Goal: Task Accomplishment & Management: Complete application form

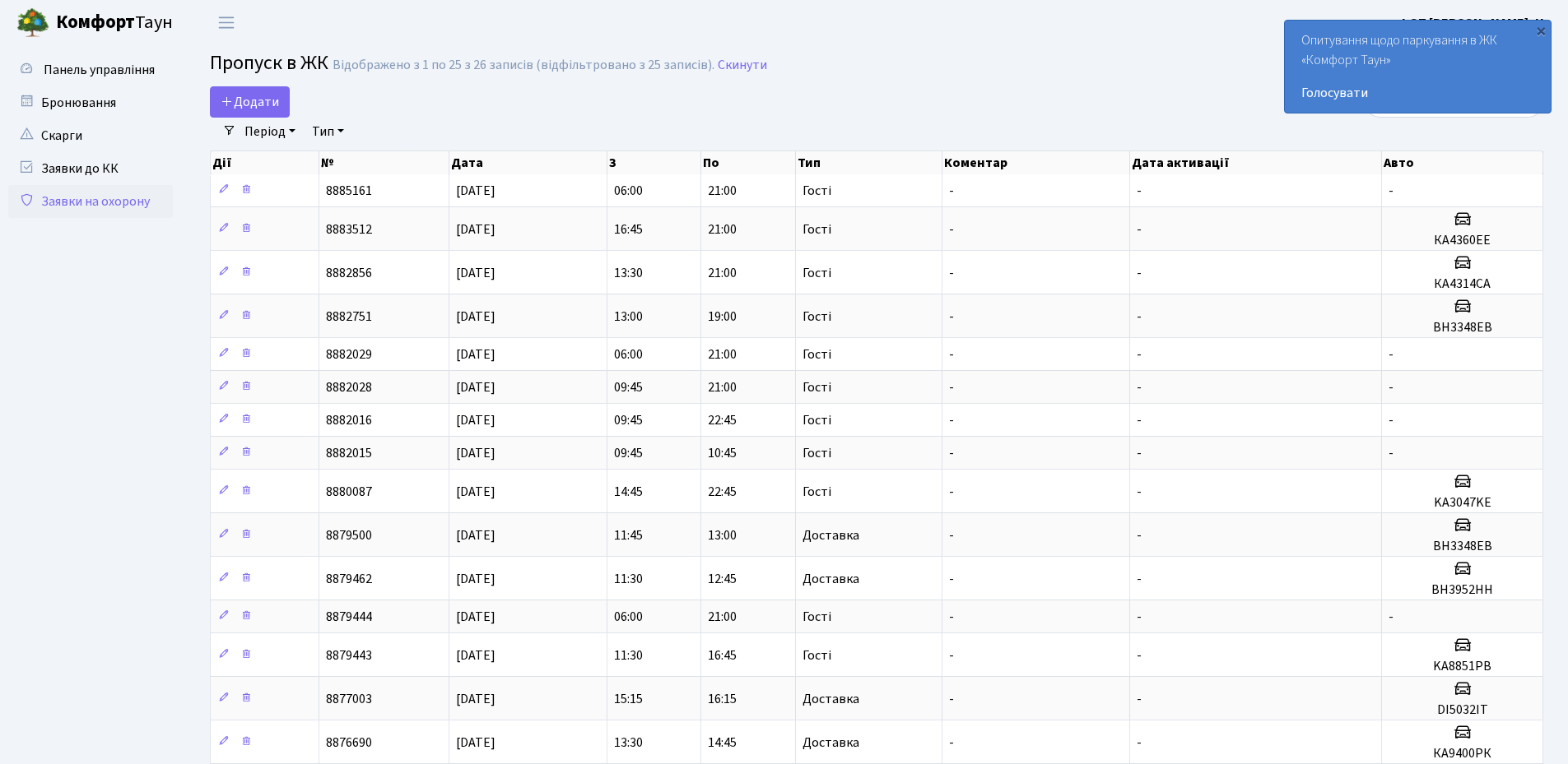
select select "25"
click at [1546, 35] on div "×" at bounding box center [1541, 30] width 16 height 16
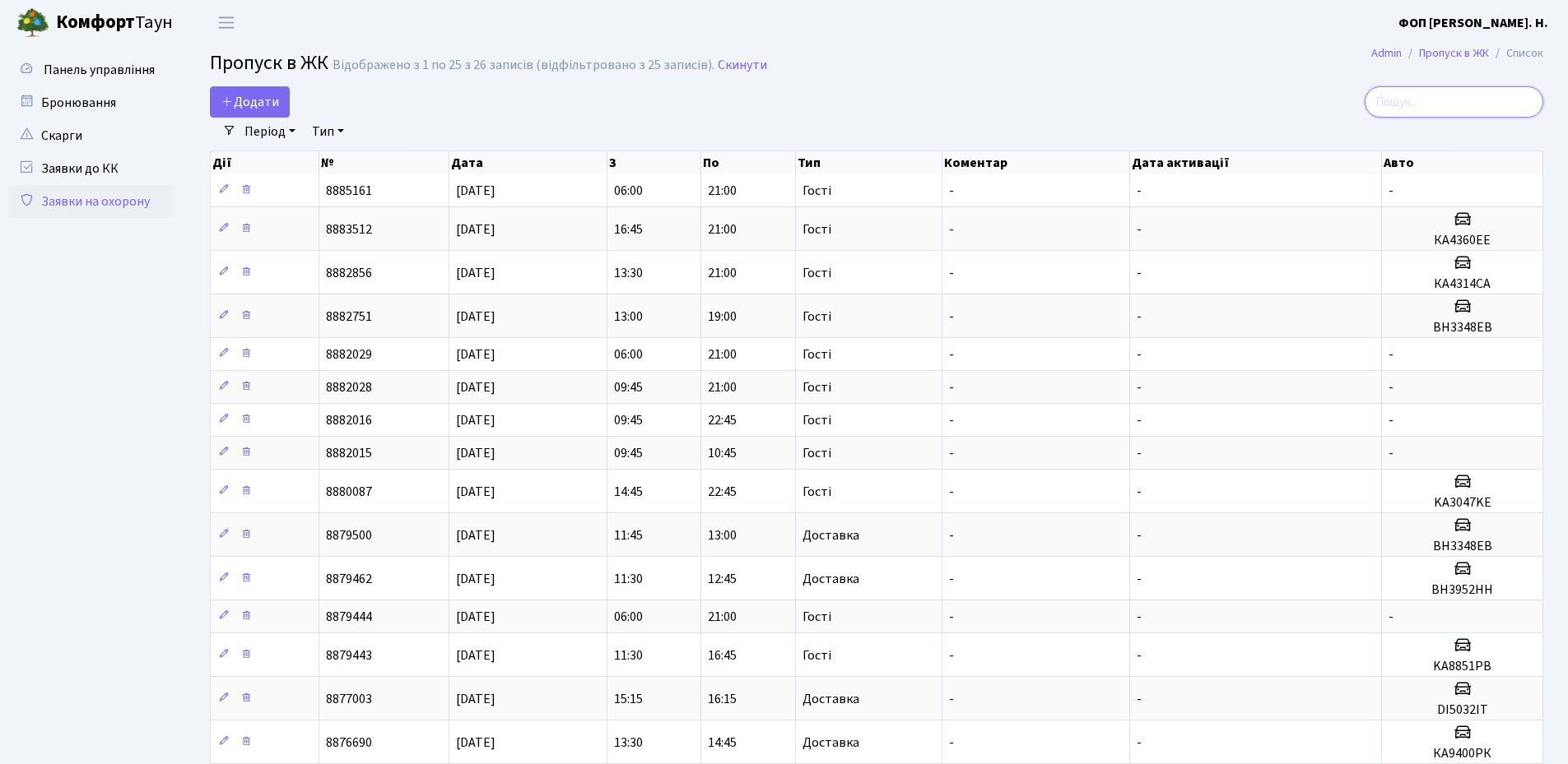
click at [1425, 102] on input "search" at bounding box center [1453, 102] width 178 height 31
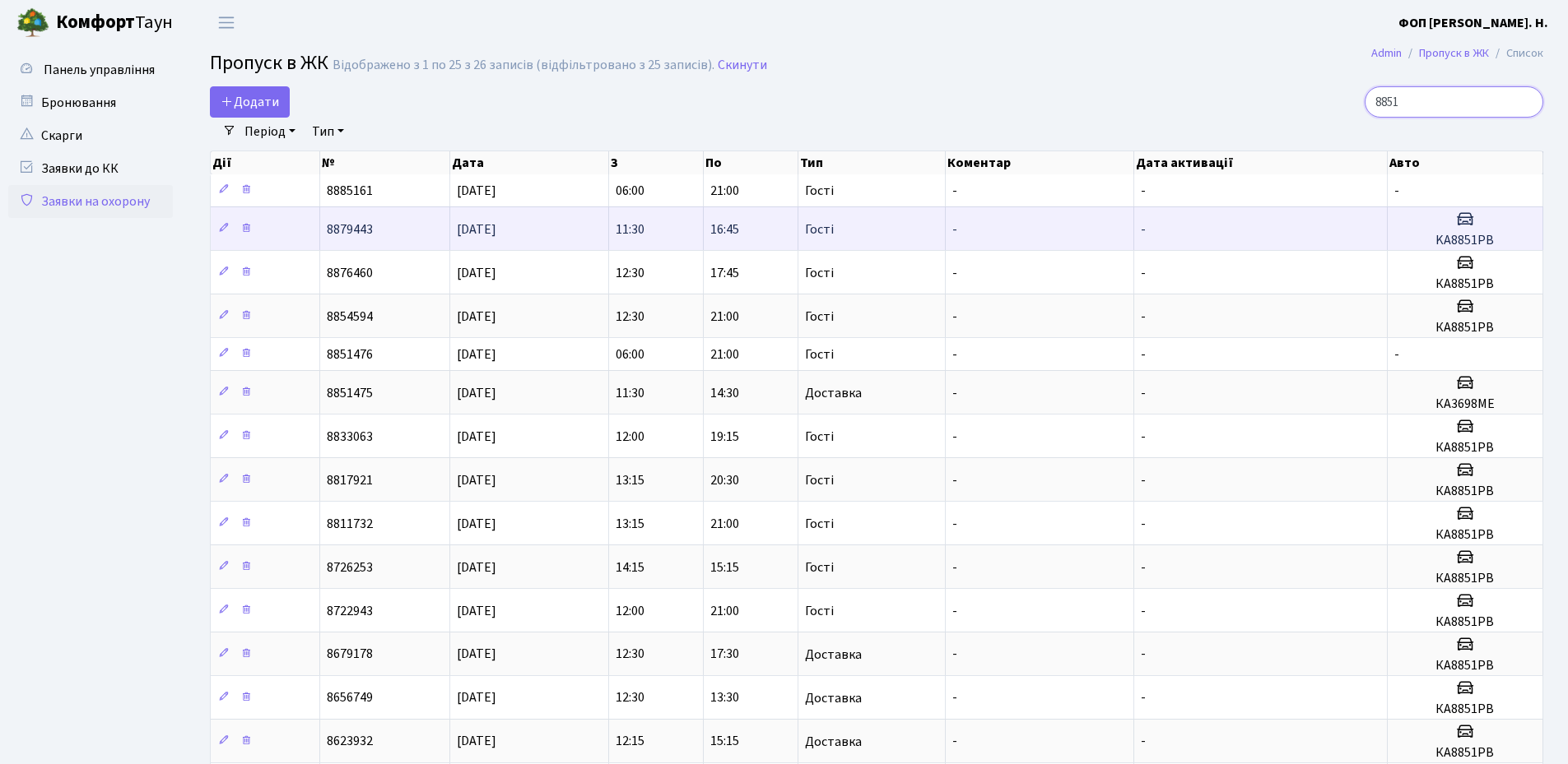
type input "8851"
drag, startPoint x: 1500, startPoint y: 241, endPoint x: 1424, endPoint y: 242, distance: 76.0
click at [1424, 242] on h5 "KA8851PB" at bounding box center [1465, 240] width 142 height 15
copy h5 "KA8851PB"
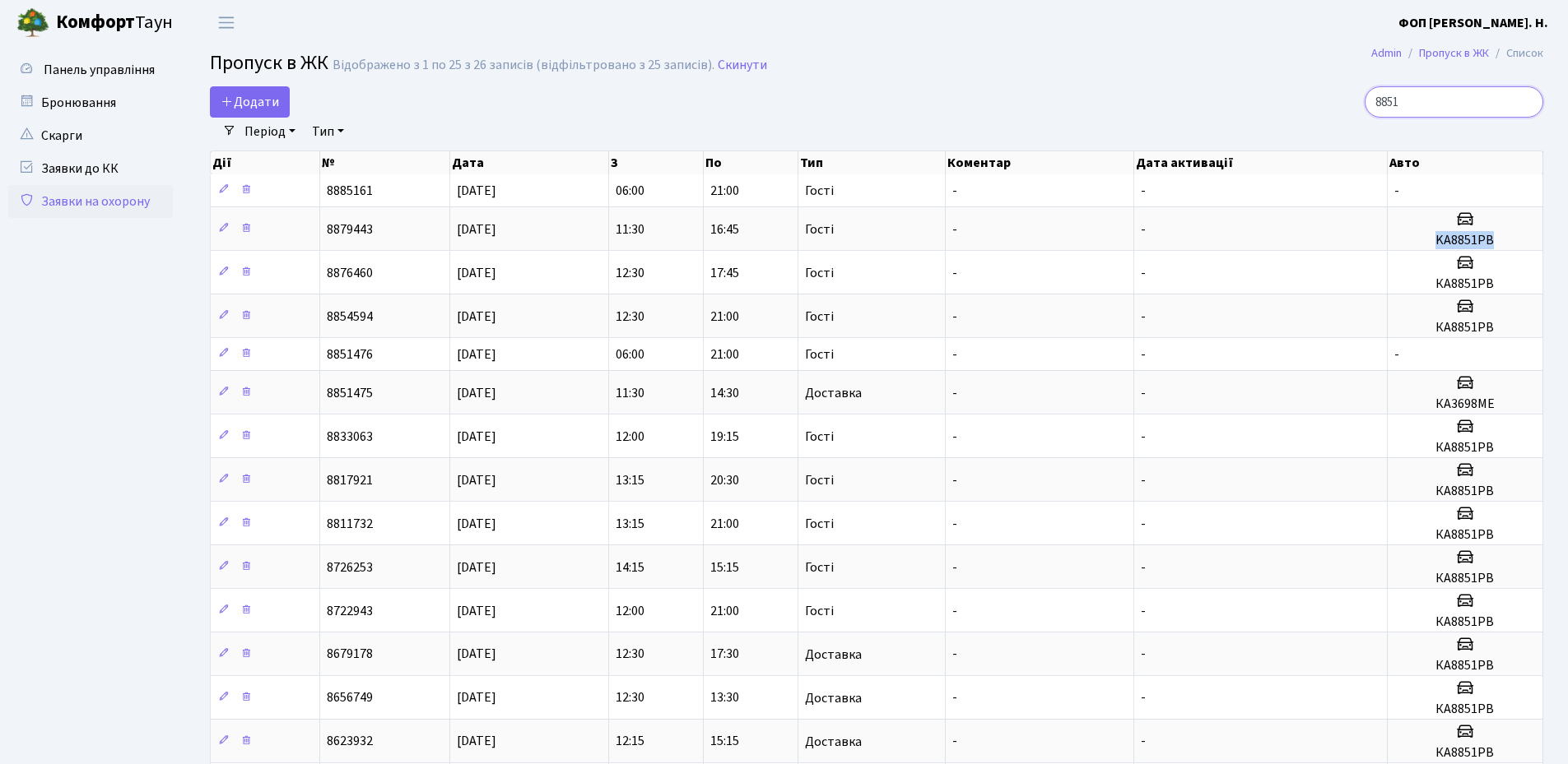
click at [1527, 103] on input "8851" at bounding box center [1453, 102] width 178 height 31
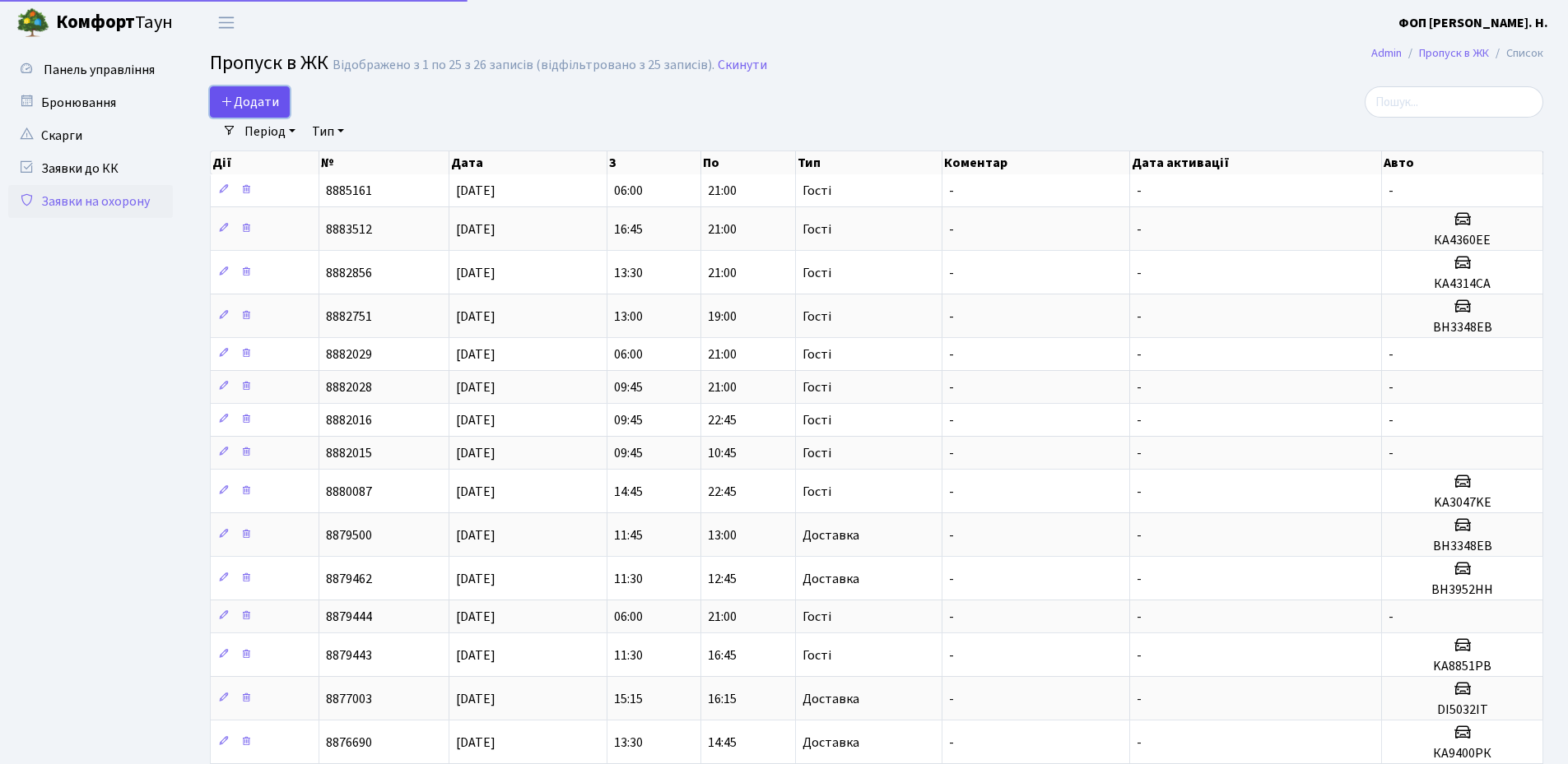
click at [265, 100] on span "Додати" at bounding box center [250, 102] width 58 height 18
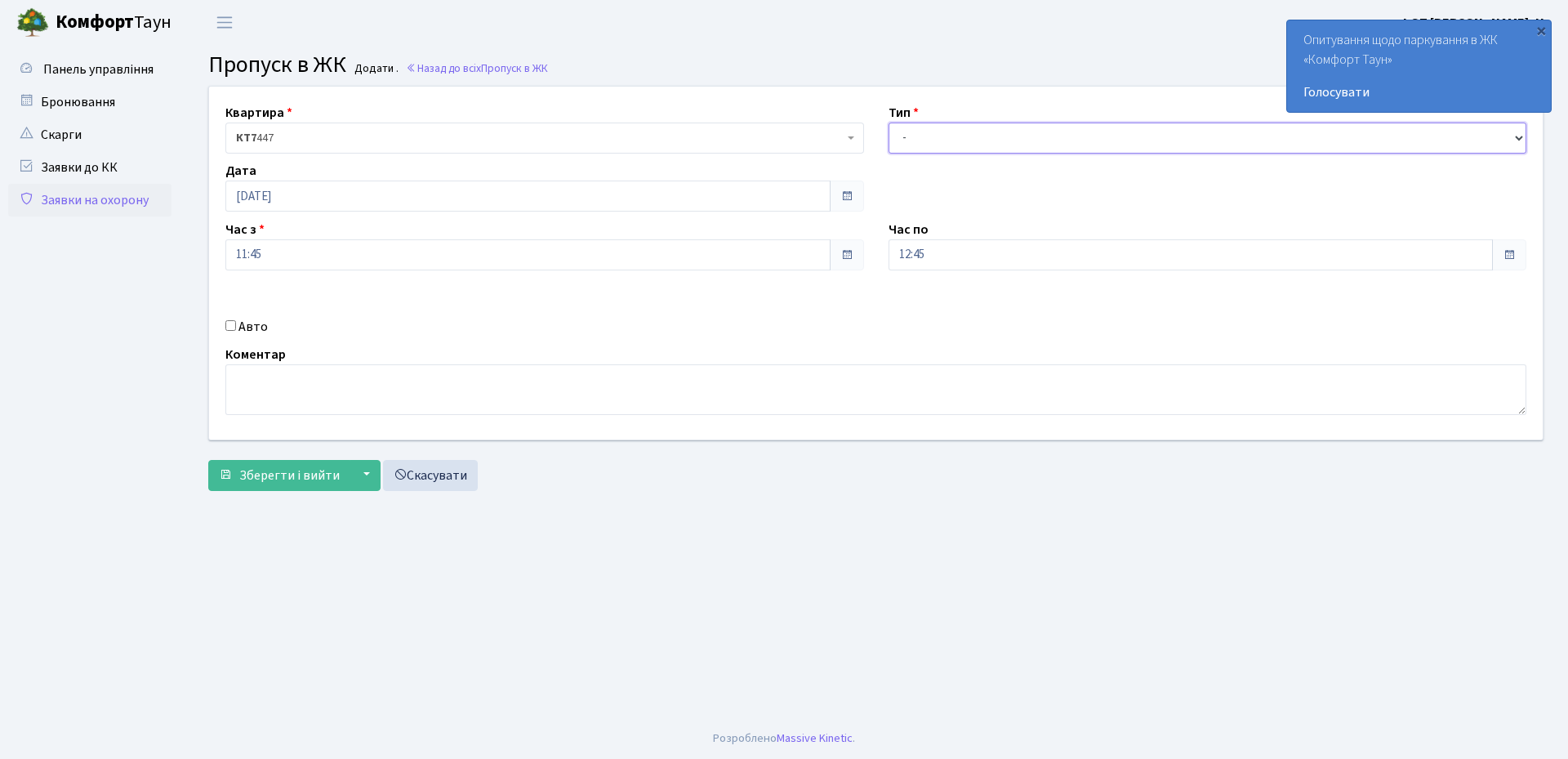
drag, startPoint x: 930, startPoint y: 128, endPoint x: 930, endPoint y: 152, distance: 24.0
click at [930, 128] on select "- Доставка Таксі Гості Сервіс" at bounding box center [1208, 138] width 639 height 31
select select "3"
click at [889, 123] on select "- Доставка Таксі Гості Сервіс" at bounding box center [1208, 138] width 639 height 31
drag, startPoint x: 928, startPoint y: 264, endPoint x: 931, endPoint y: 255, distance: 9.5
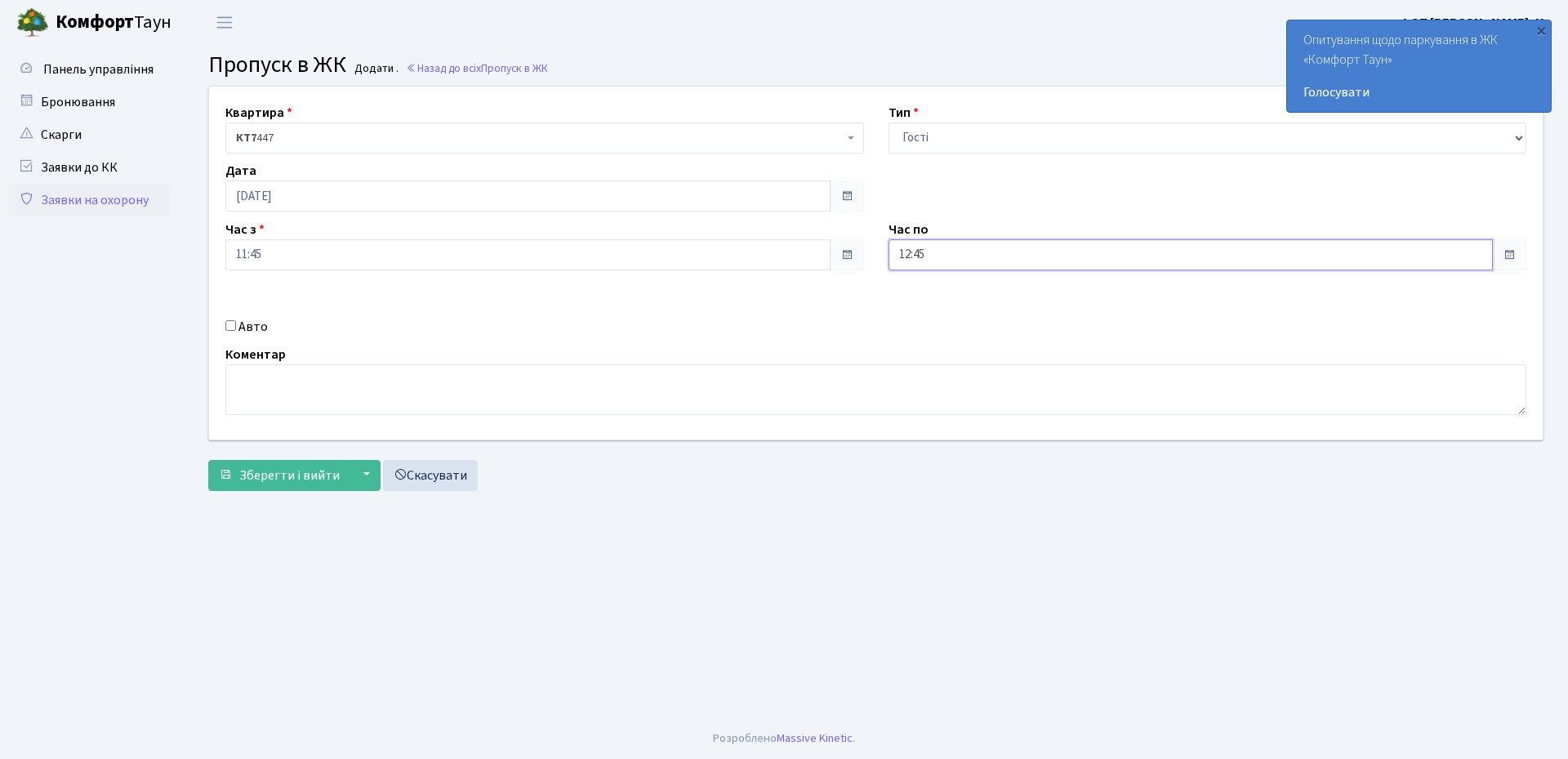
click at [929, 263] on input "12:45" at bounding box center [1191, 255] width 605 height 31
click at [935, 310] on icon at bounding box center [933, 310] width 44 height 44
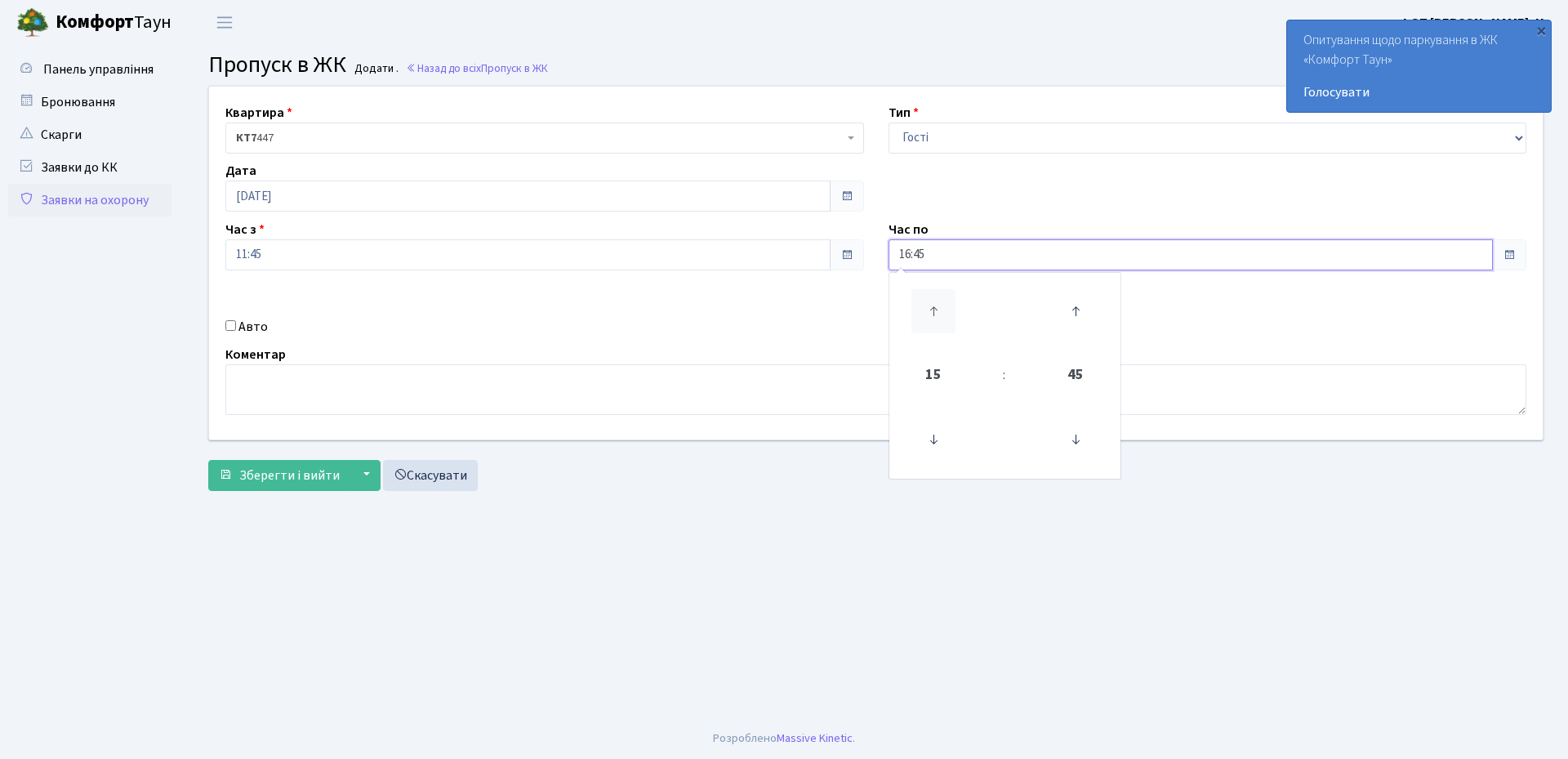
click at [935, 310] on icon at bounding box center [933, 310] width 44 height 44
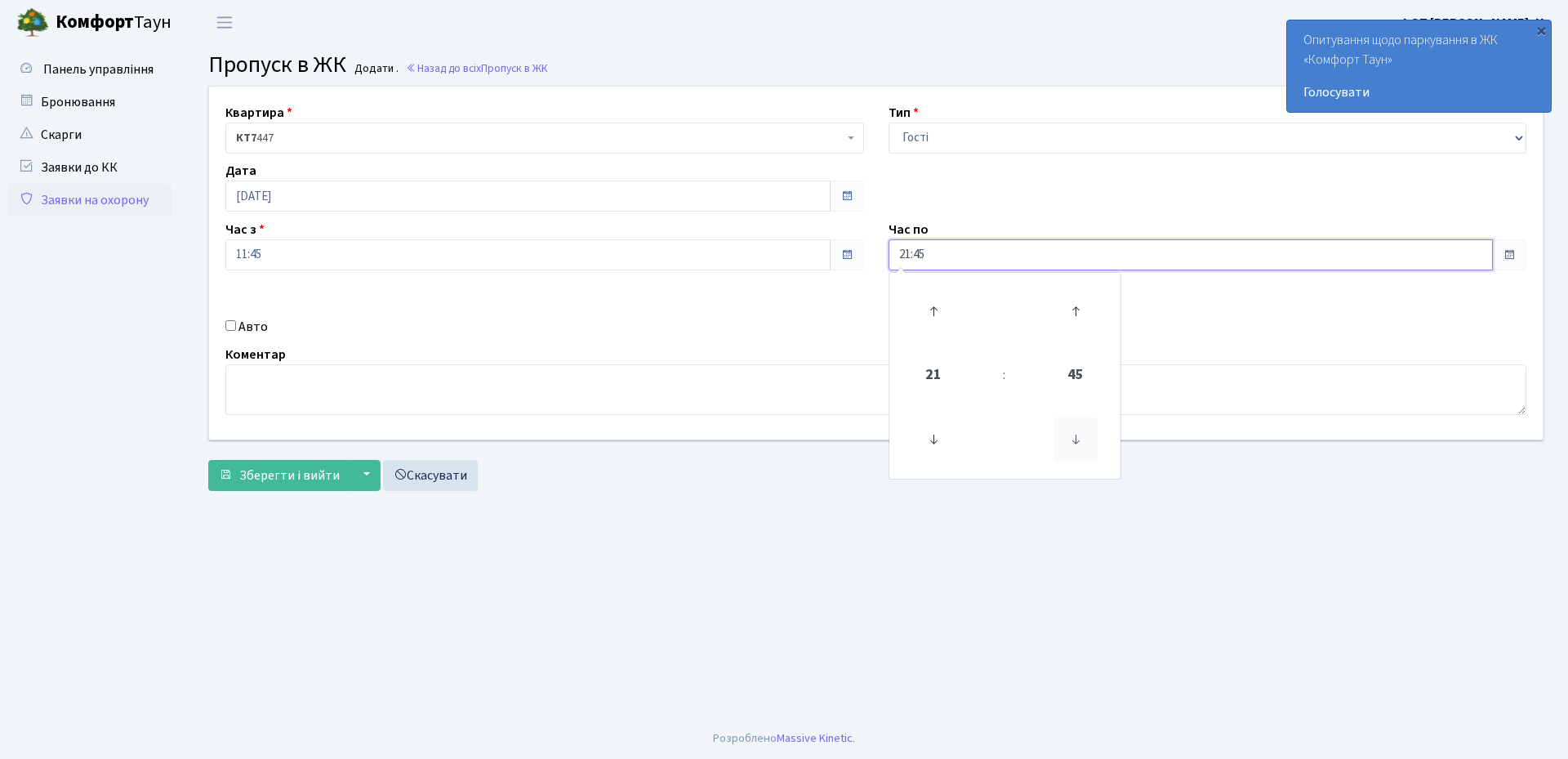
click at [1085, 440] on icon at bounding box center [1075, 440] width 44 height 44
type input "21:00"
click at [246, 323] on label "Авто" at bounding box center [253, 327] width 30 height 20
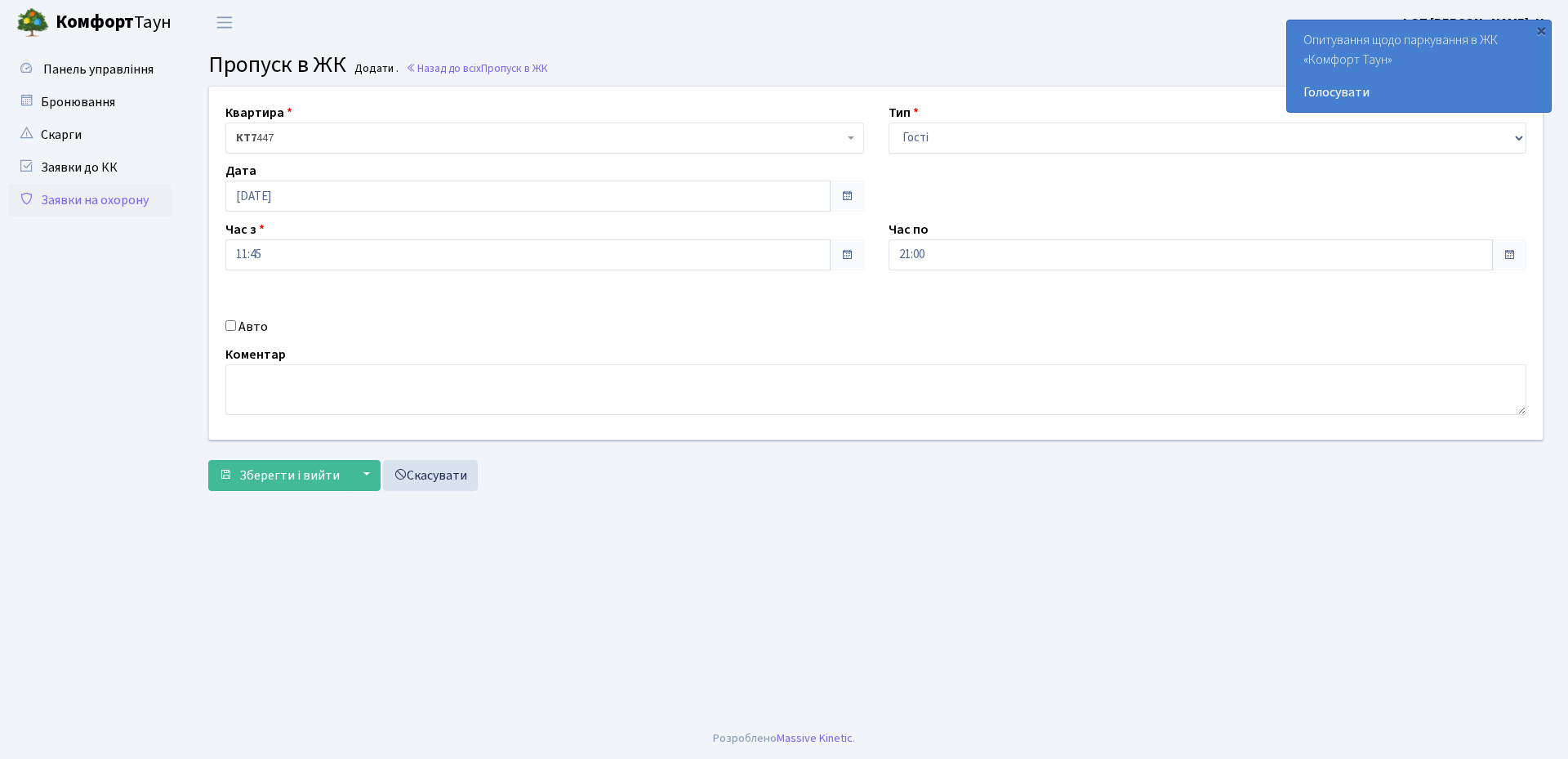
click at [236, 323] on input "Авто" at bounding box center [231, 326] width 11 height 11
checkbox input "true"
drag, startPoint x: 944, startPoint y: 323, endPoint x: 927, endPoint y: 326, distance: 17.3
click at [944, 323] on input "text" at bounding box center [1208, 313] width 639 height 31
paste input "KA8851PB"
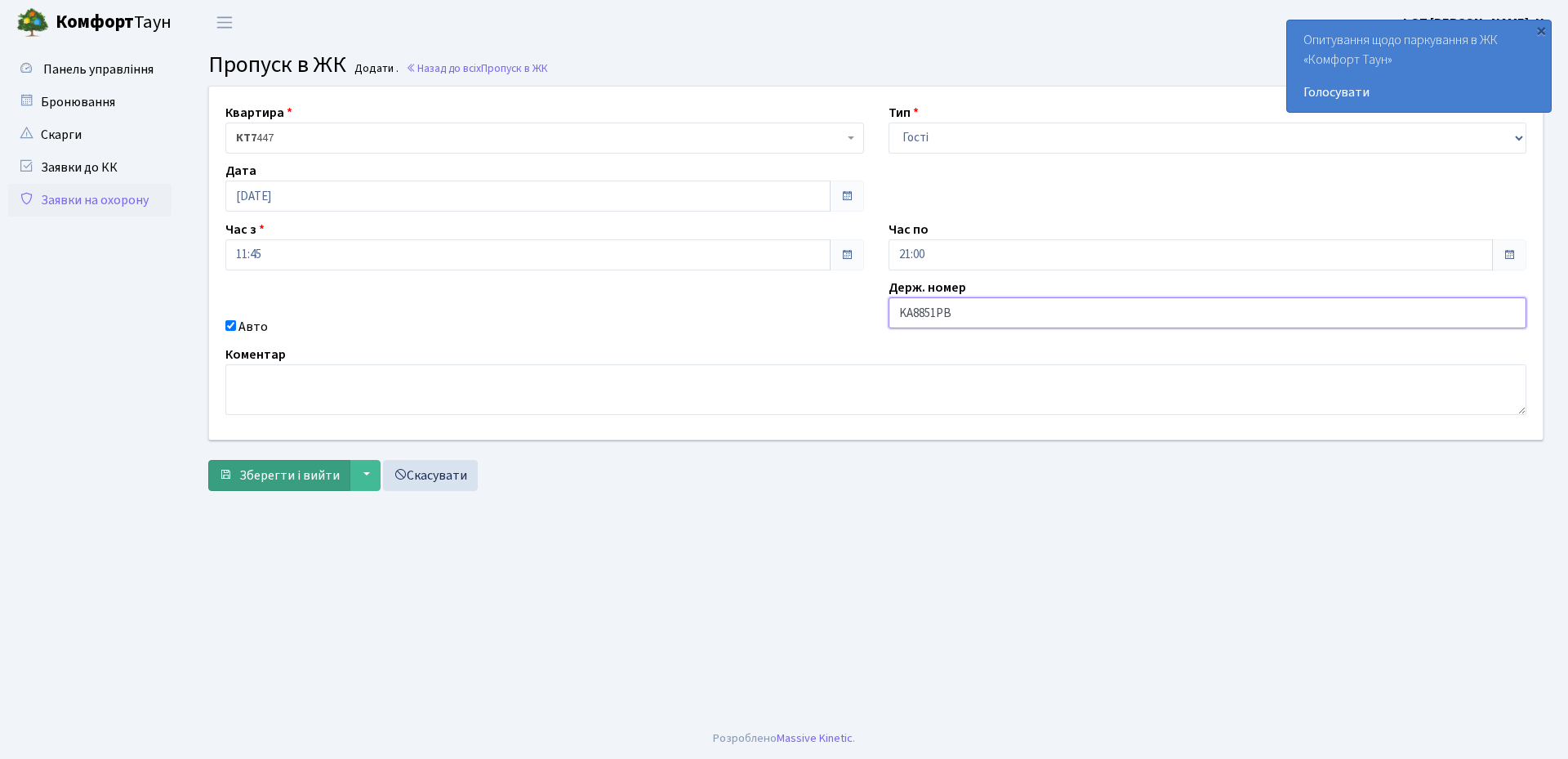
type input "KA8851PB"
click at [280, 476] on span "Зберегти і вийти" at bounding box center [289, 476] width 100 height 18
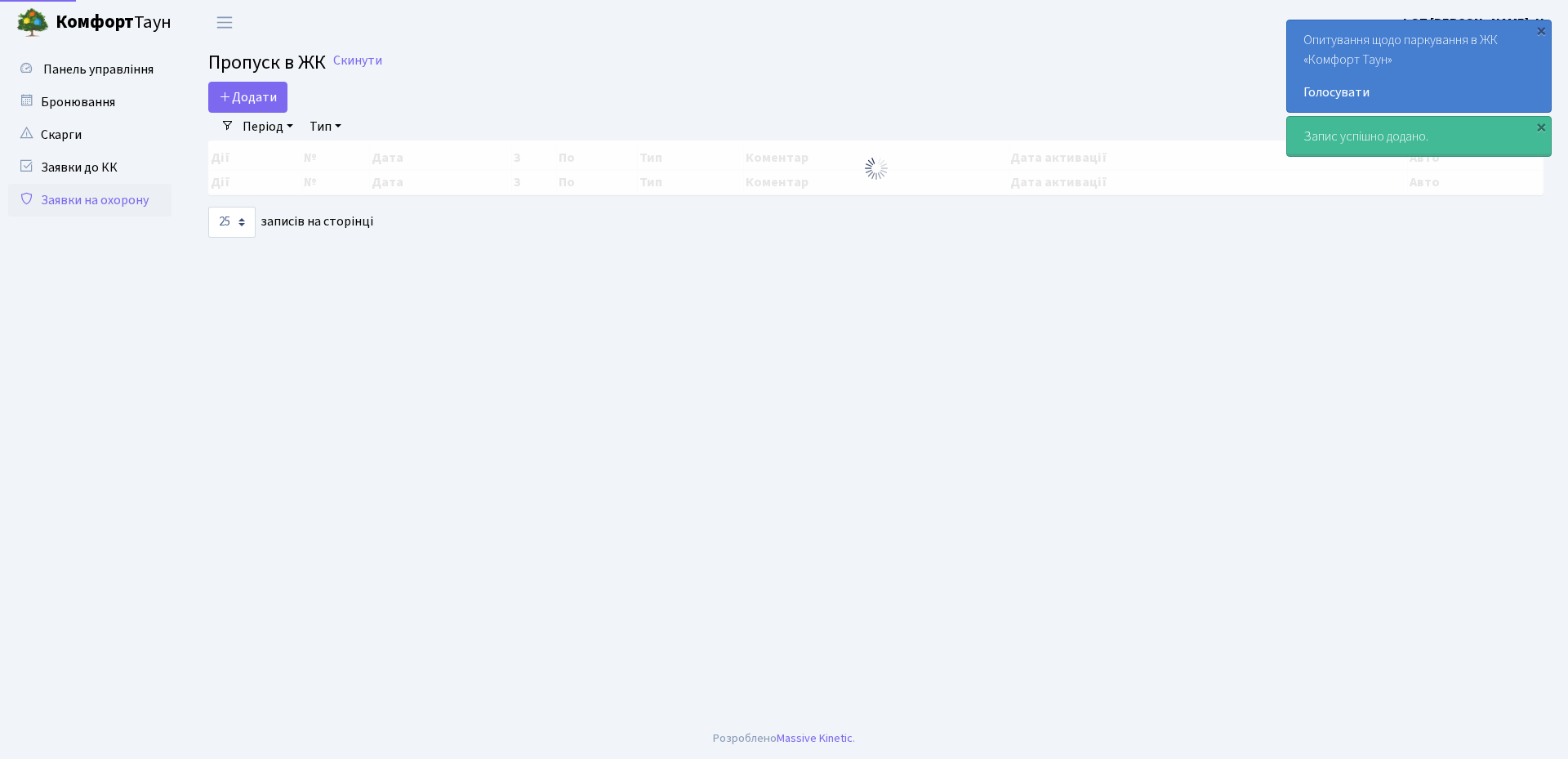
select select "25"
